Goal: Find specific page/section: Locate a particular part of the current website

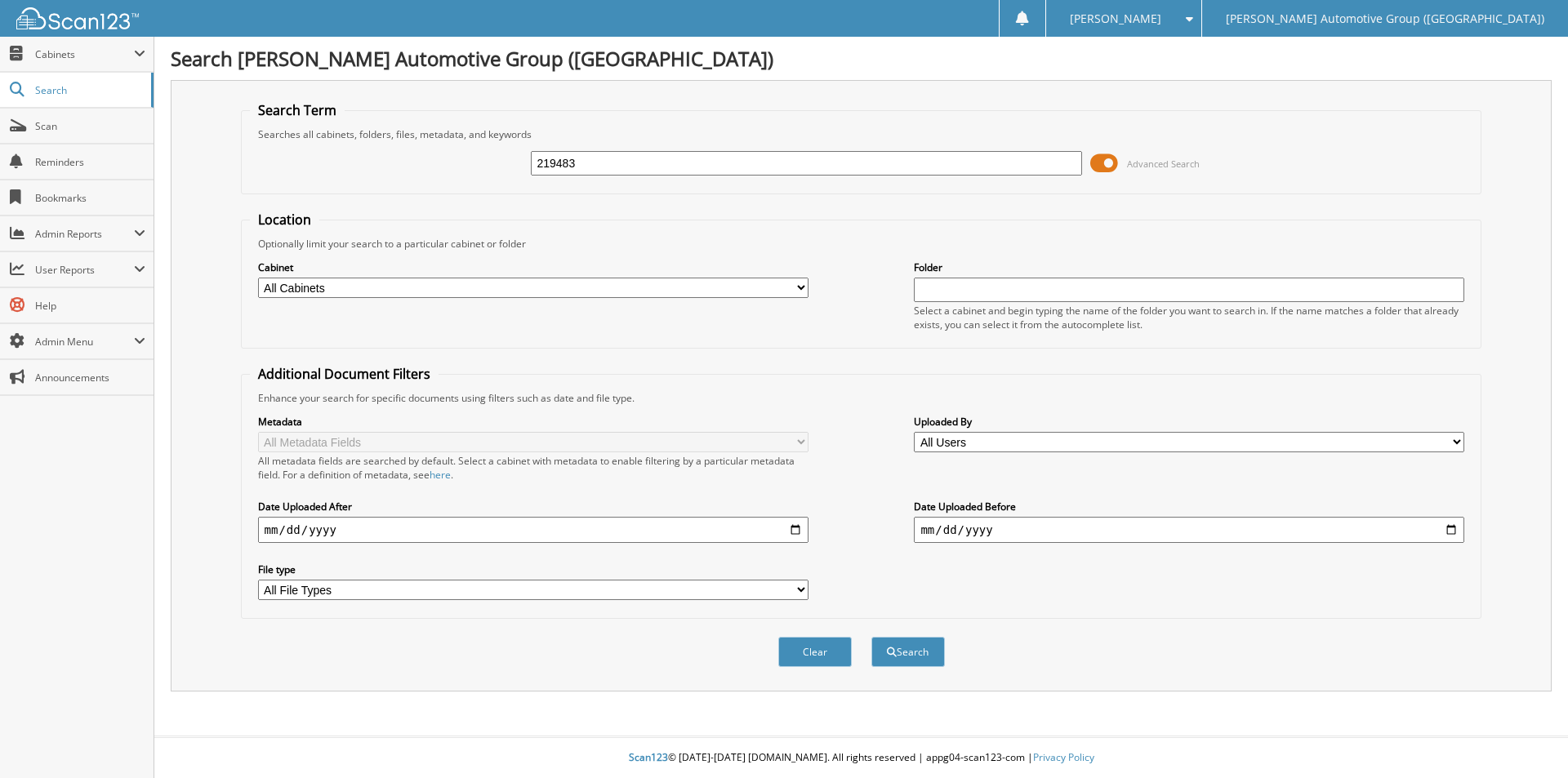
type input "219483"
click at [871, 637] on button "Search" at bounding box center [908, 653] width 74 height 30
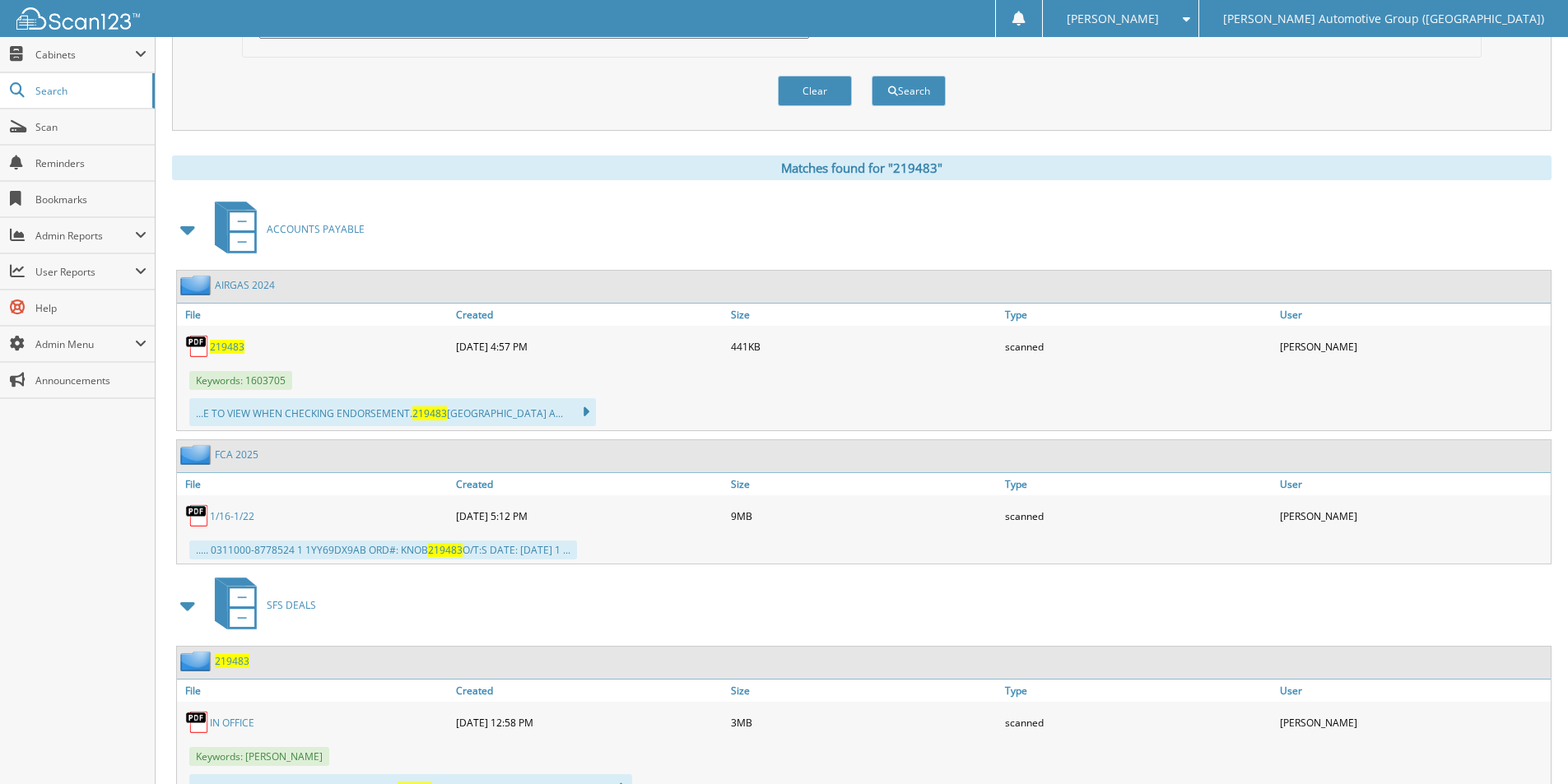
scroll to position [576, 0]
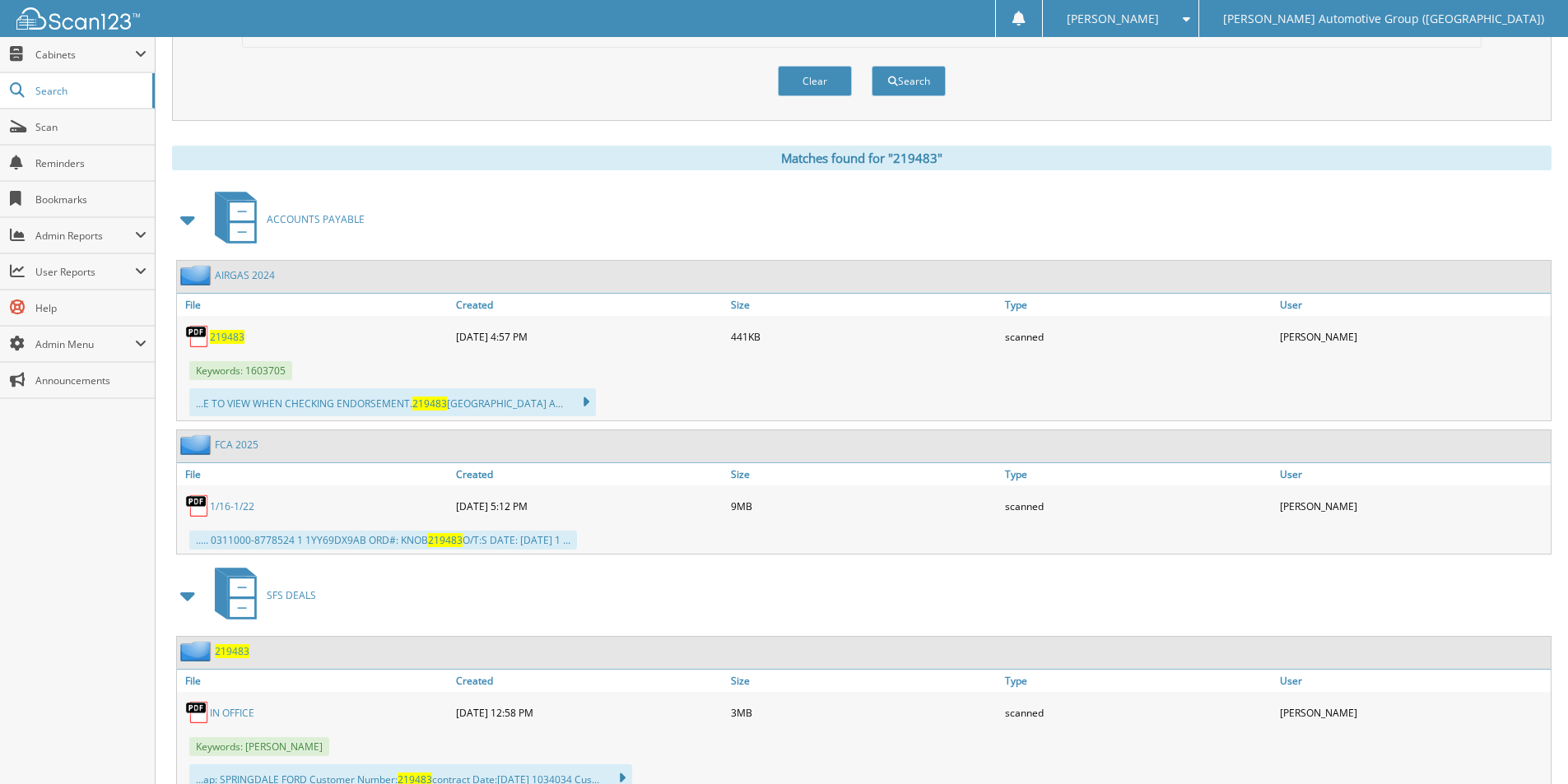
click at [234, 341] on span "219483" at bounding box center [227, 336] width 34 height 14
click at [238, 643] on div "219483" at bounding box center [213, 651] width 72 height 21
click at [238, 657] on span "219483" at bounding box center [232, 650] width 34 height 14
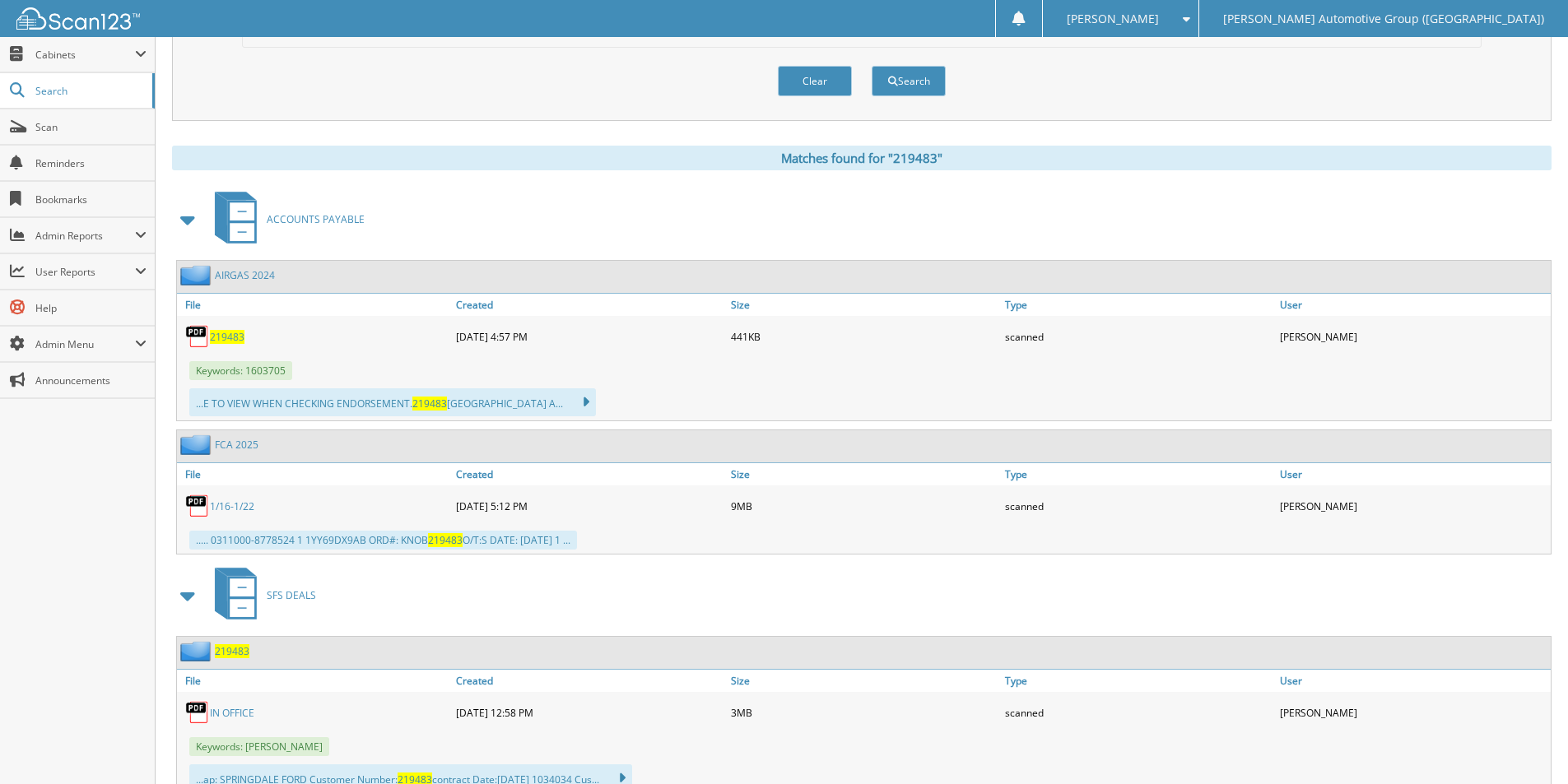
click at [238, 657] on span "219483" at bounding box center [232, 650] width 34 height 14
